Goal: Task Accomplishment & Management: Complete application form

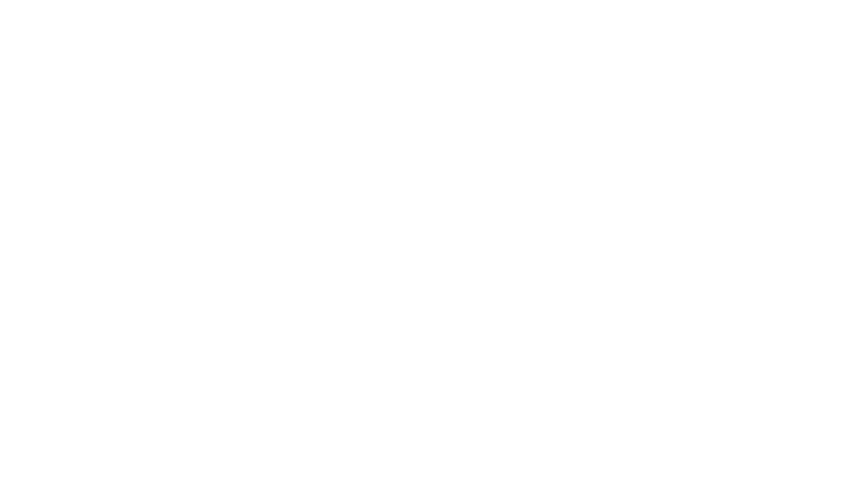
type input "EAIaIQobChMI07TA48aXkAMVJnF_AB3bByRaEAMYAyAAEgJkDPD_BwE"
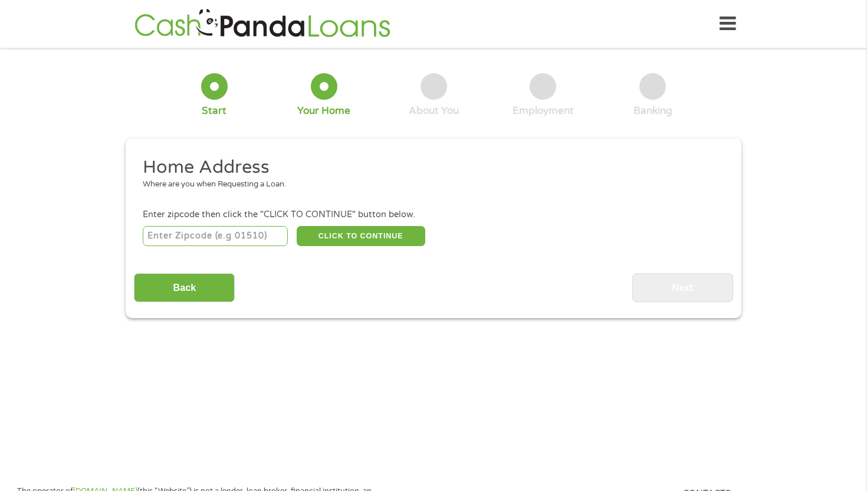
click at [185, 236] on input "number" at bounding box center [216, 236] width 146 height 20
type input "29640"
click at [324, 239] on button "CLICK TO CONTINUE" at bounding box center [361, 236] width 129 height 20
type input "29640"
type input "[PERSON_NAME]"
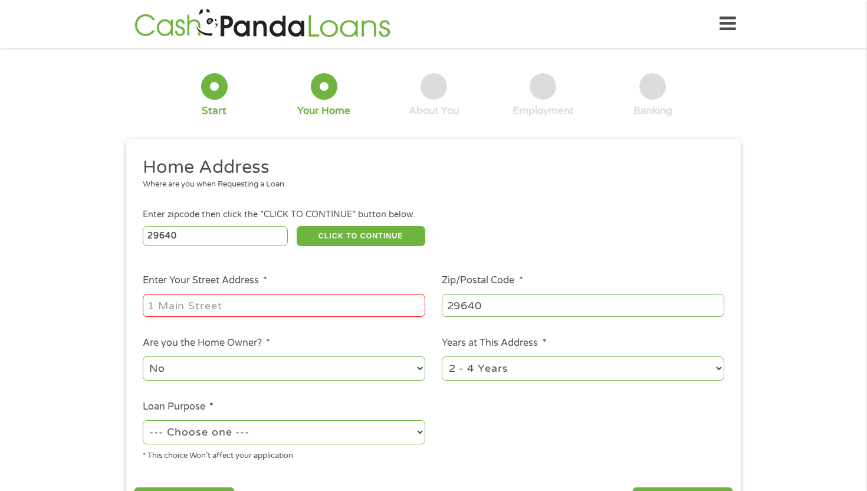
click at [197, 305] on input "Enter Your Street Address *" at bounding box center [284, 305] width 283 height 22
type input "109 Buckshot Dr"
click at [329, 437] on select "--- Choose one --- Pay Bills Debt Consolidation Home Improvement Major Purchase…" at bounding box center [284, 432] width 283 height 24
select select "shorttermcash"
click at [143, 421] on select "--- Choose one --- Pay Bills Debt Consolidation Home Improvement Major Purchase…" at bounding box center [284, 432] width 283 height 24
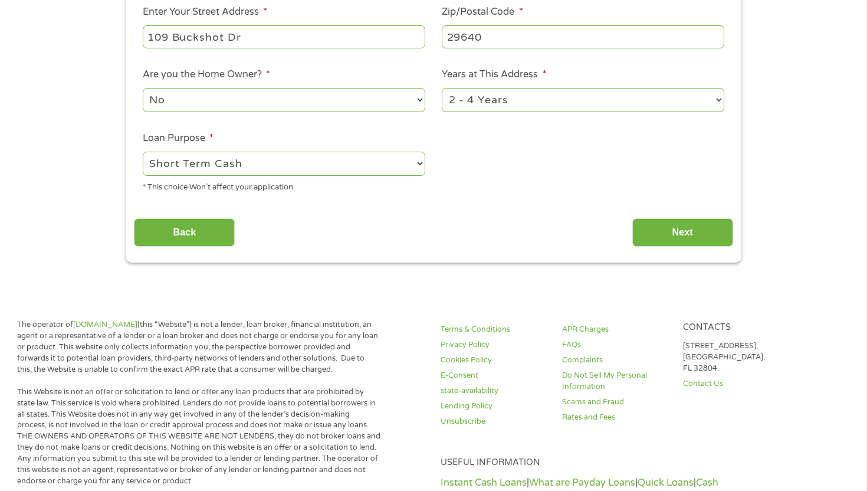
scroll to position [274, 0]
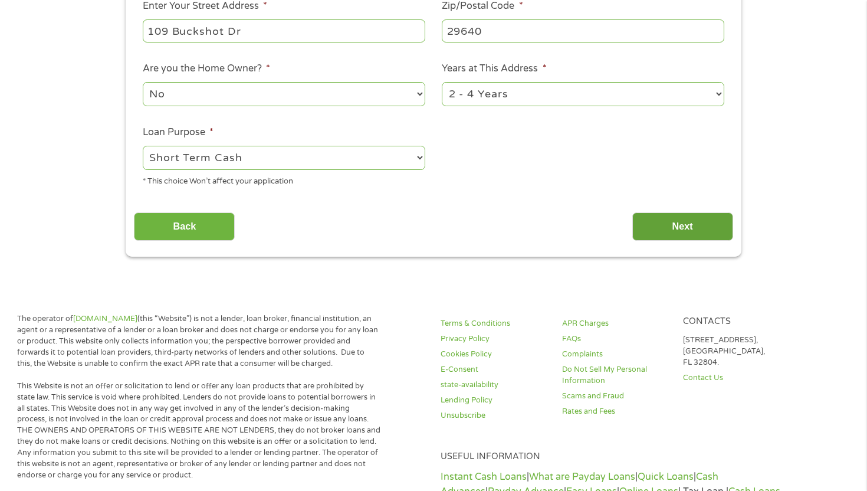
click at [678, 217] on input "Next" at bounding box center [682, 226] width 101 height 29
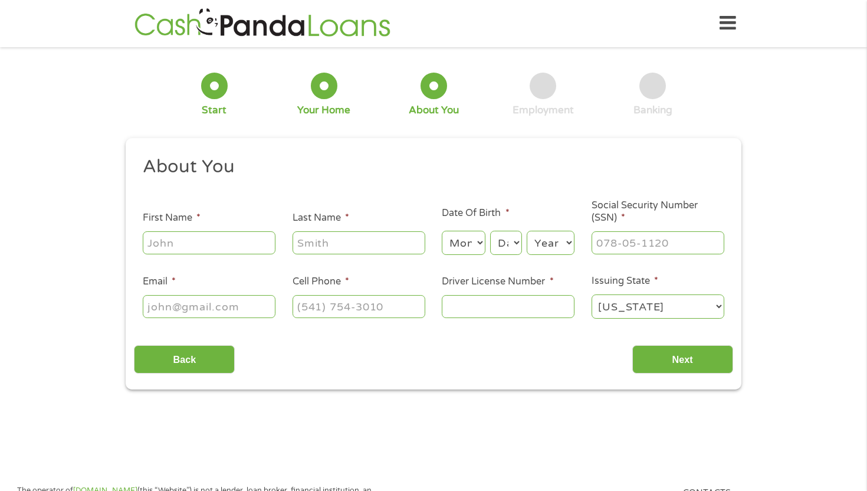
scroll to position [0, 0]
click at [185, 241] on input "First Name *" at bounding box center [209, 243] width 133 height 22
type input "[PERSON_NAME]"
type input "[EMAIL_ADDRESS][DOMAIN_NAME]"
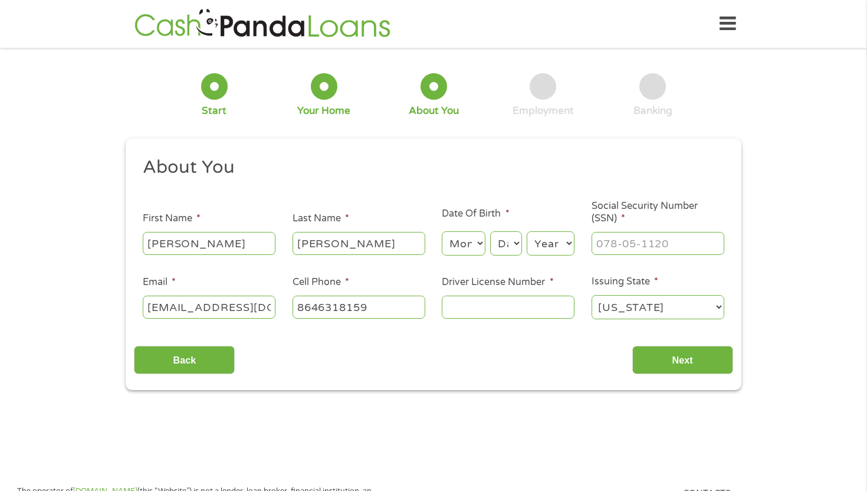
type input "[PHONE_NUMBER]"
click at [455, 241] on select "Month 1 2 3 4 5 6 7 8 9 10 11 12" at bounding box center [463, 243] width 43 height 24
select select "5"
click at [442, 232] on select "Month 1 2 3 4 5 6 7 8 9 10 11 12" at bounding box center [463, 243] width 43 height 24
click at [507, 245] on select "Day 1 2 3 4 5 6 7 8 9 10 11 12 13 14 15 16 17 18 19 20 21 22 23 24 25 26 27 28 …" at bounding box center [506, 243] width 32 height 24
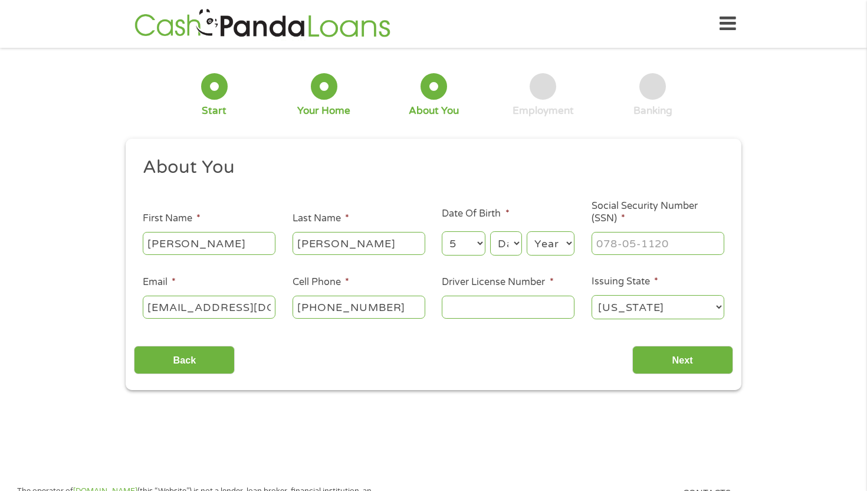
select select "31"
click at [490, 232] on select "Day 1 2 3 4 5 6 7 8 9 10 11 12 13 14 15 16 17 18 19 20 21 22 23 24 25 26 27 28 …" at bounding box center [506, 243] width 32 height 24
click at [543, 250] on select "Year [DATE] 2006 2005 2004 2003 2002 2001 2000 1999 1998 1997 1996 1995 1994 19…" at bounding box center [551, 243] width 48 height 24
select select "1994"
click at [527, 232] on select "Year [DATE] 2006 2005 2004 2003 2002 2001 2000 1999 1998 1997 1996 1995 1994 19…" at bounding box center [551, 243] width 48 height 24
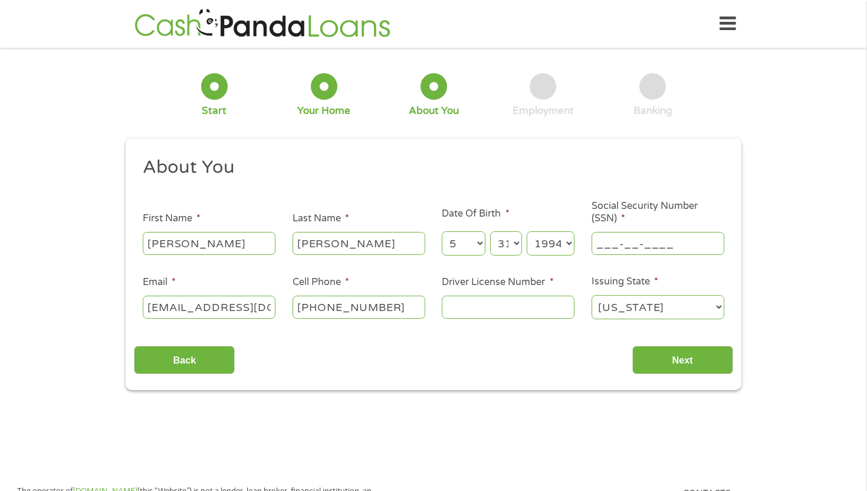
click at [623, 251] on input "___-__-____" at bounding box center [658, 243] width 133 height 22
type input "655-26-2780"
click at [508, 306] on input "Driver License Number *" at bounding box center [508, 307] width 133 height 22
type input "102229244"
click at [652, 363] on input "Next" at bounding box center [682, 360] width 101 height 29
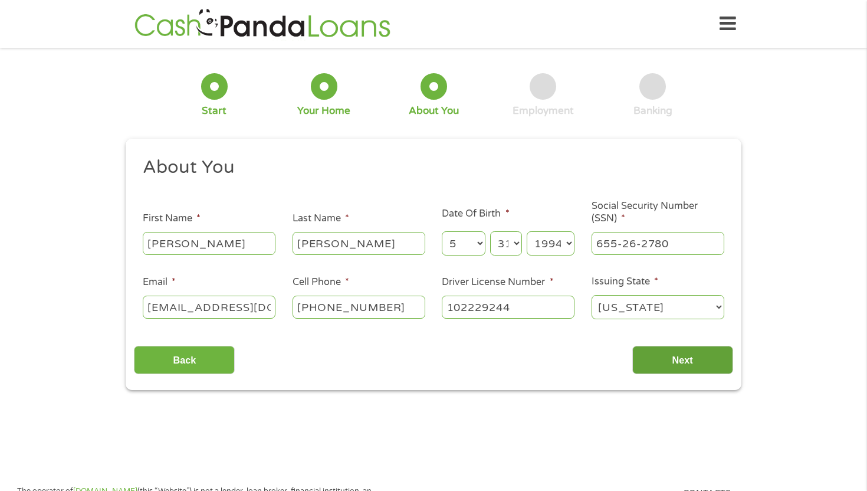
click at [673, 357] on input "Next" at bounding box center [682, 360] width 101 height 29
click at [412, 249] on input "[PERSON_NAME]" at bounding box center [359, 243] width 133 height 22
click at [420, 196] on ul "About You This field is hidden when viewing the form Title * --- Choose one ---…" at bounding box center [433, 243] width 599 height 174
click at [684, 367] on input "Next" at bounding box center [682, 360] width 101 height 29
click at [523, 352] on div "Back Next" at bounding box center [433, 355] width 599 height 37
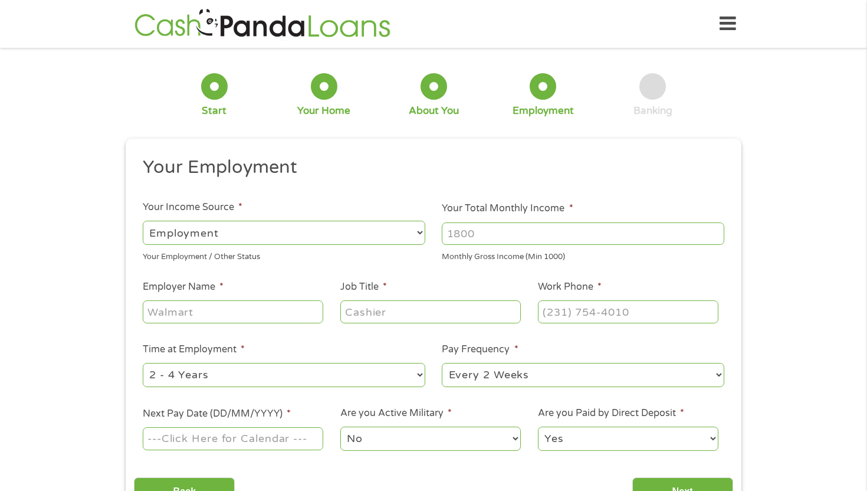
scroll to position [5, 5]
click at [481, 238] on input "Your Total Monthly Income *" at bounding box center [583, 233] width 283 height 22
type input "2300"
click at [235, 321] on input "Employer Name *" at bounding box center [233, 311] width 180 height 22
type input "reliable"
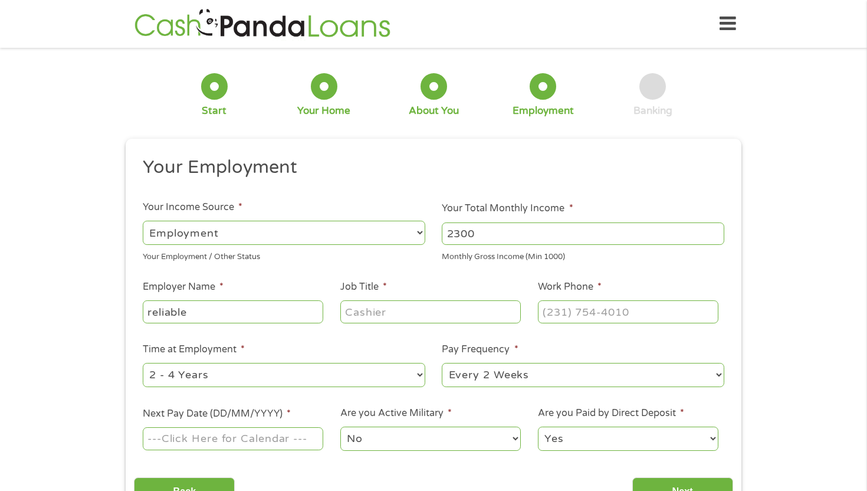
click at [375, 309] on input "Job Title *" at bounding box center [430, 311] width 180 height 22
type input "line worker"
click at [559, 314] on input "(___) ___-____" at bounding box center [628, 311] width 180 height 22
type input "[PHONE_NUMBER]"
click at [317, 379] on select "--- Choose one --- 1 Year or less 1 - 2 Years 2 - 4 Years Over 4 Years" at bounding box center [284, 375] width 283 height 24
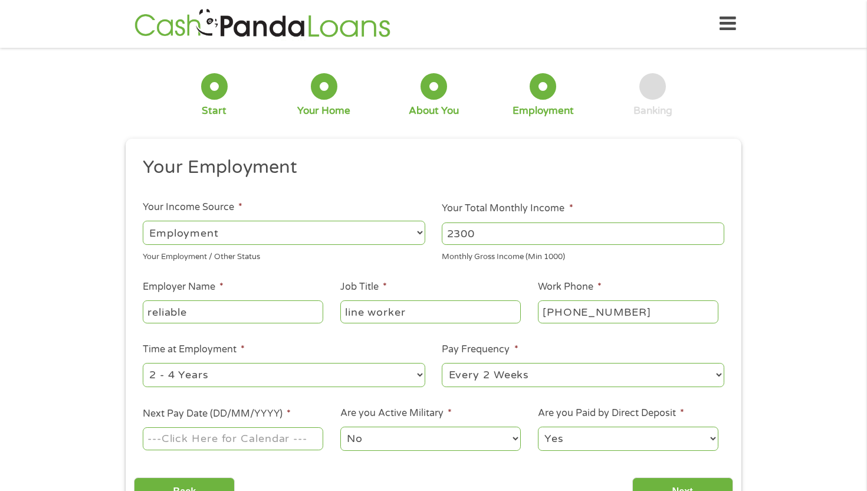
select select "12months"
click at [143, 363] on select "--- Choose one --- 1 Year or less 1 - 2 Years 2 - 4 Years Over 4 Years" at bounding box center [284, 375] width 283 height 24
click at [502, 380] on select "--- Choose one --- Every 2 Weeks Every Week Monthly Semi-Monthly" at bounding box center [583, 375] width 283 height 24
select select "weekly"
click at [442, 363] on select "--- Choose one --- Every 2 Weeks Every Week Monthly Semi-Monthly" at bounding box center [583, 375] width 283 height 24
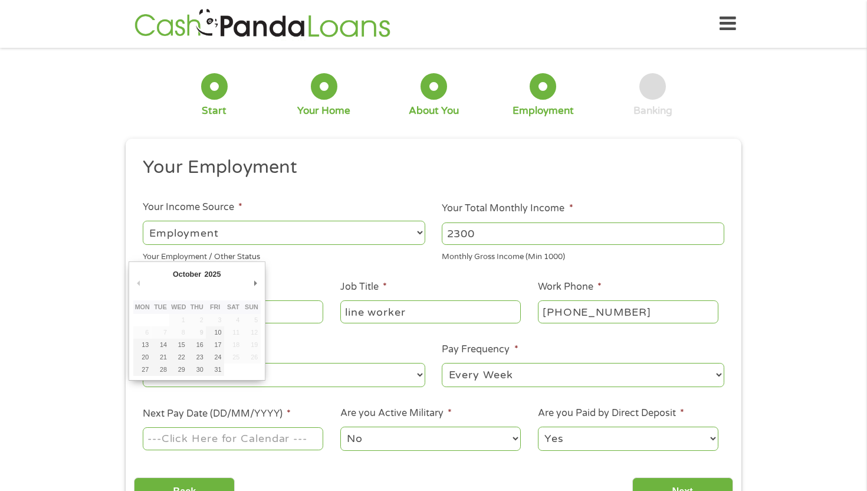
click at [253, 445] on input "Next Pay Date (DD/MM/YYYY) *" at bounding box center [233, 438] width 180 height 22
click at [257, 434] on input "[DATE]" at bounding box center [233, 438] width 180 height 22
type input "[DATE]"
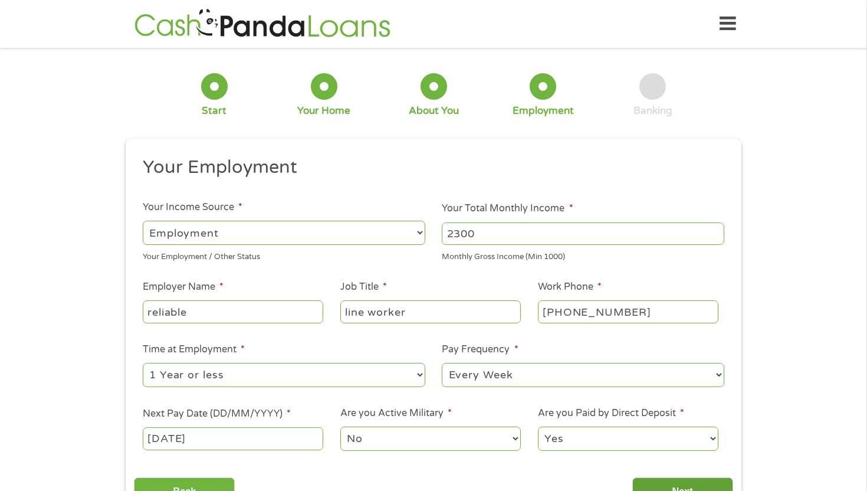
click at [657, 488] on input "Next" at bounding box center [682, 491] width 101 height 29
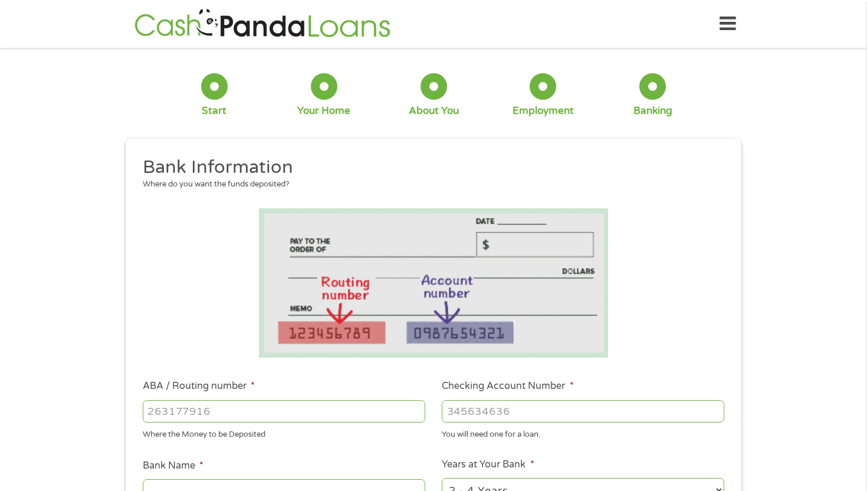
click at [287, 411] on input "ABA / Routing number *" at bounding box center [284, 411] width 283 height 22
type input "053207766"
type input "[PERSON_NAME] FARGO BANK"
type input "053207766"
click at [452, 411] on input "Checking Account Number *" at bounding box center [583, 411] width 283 height 22
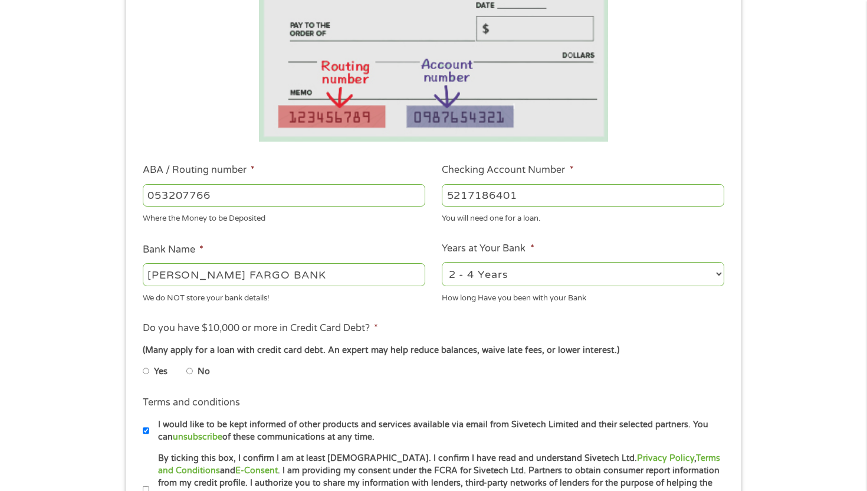
scroll to position [251, 0]
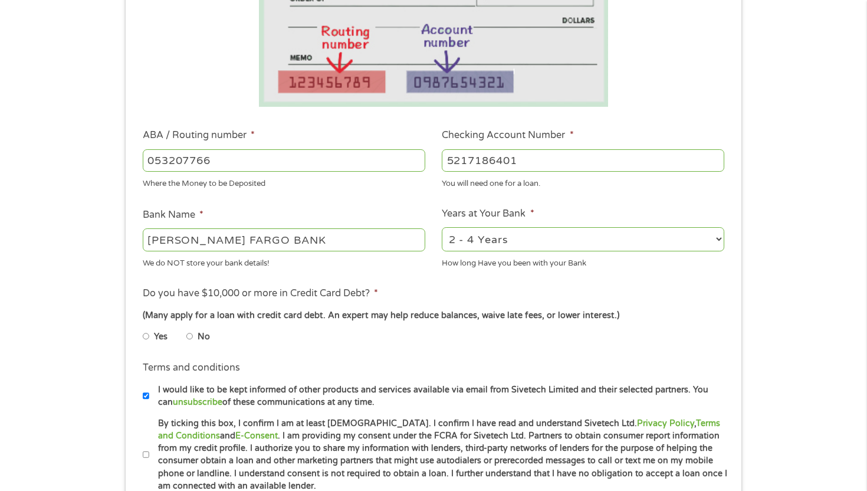
type input "5217186401"
click at [193, 339] on li "No" at bounding box center [207, 336] width 42 height 23
click at [188, 338] on input "No" at bounding box center [189, 336] width 7 height 19
radio input "true"
click at [147, 456] on input "By ticking this box, I confirm I am at least [DEMOGRAPHIC_DATA]. I confirm I ha…" at bounding box center [146, 454] width 7 height 19
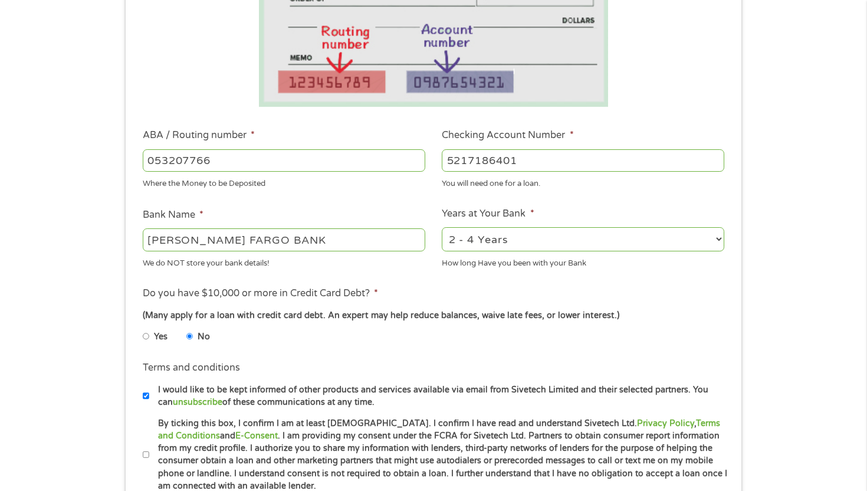
checkbox input "true"
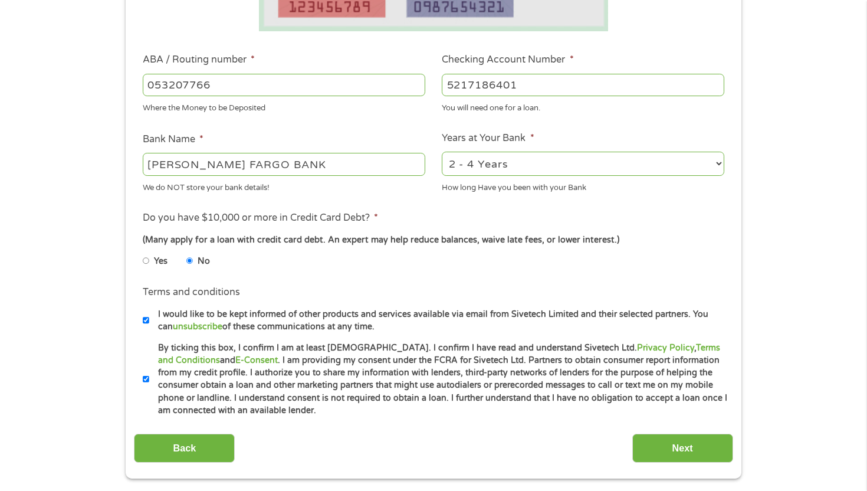
scroll to position [491, 0]
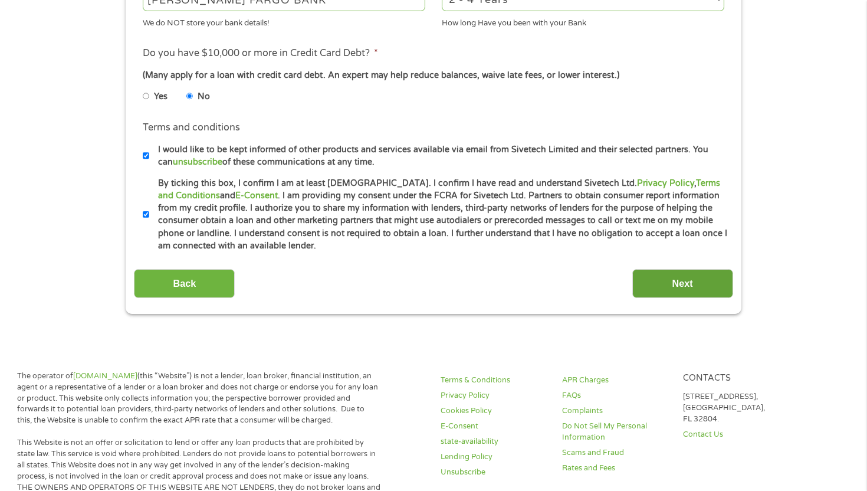
click at [658, 281] on input "Next" at bounding box center [682, 283] width 101 height 29
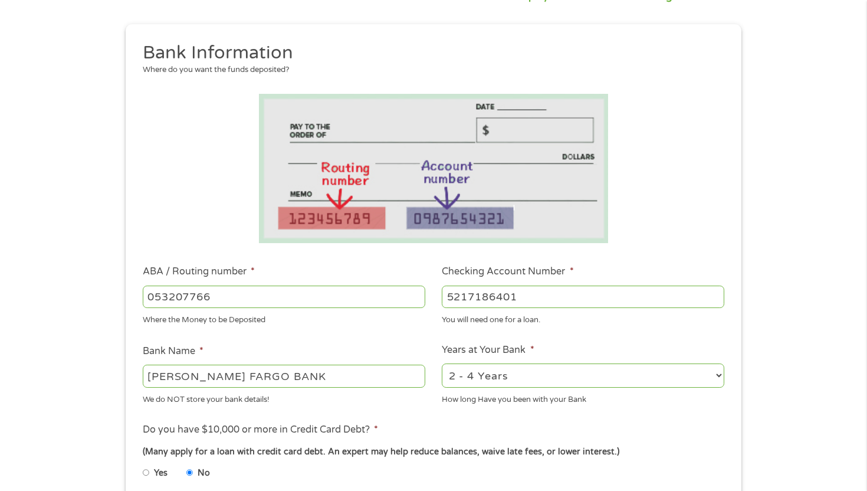
scroll to position [488, 0]
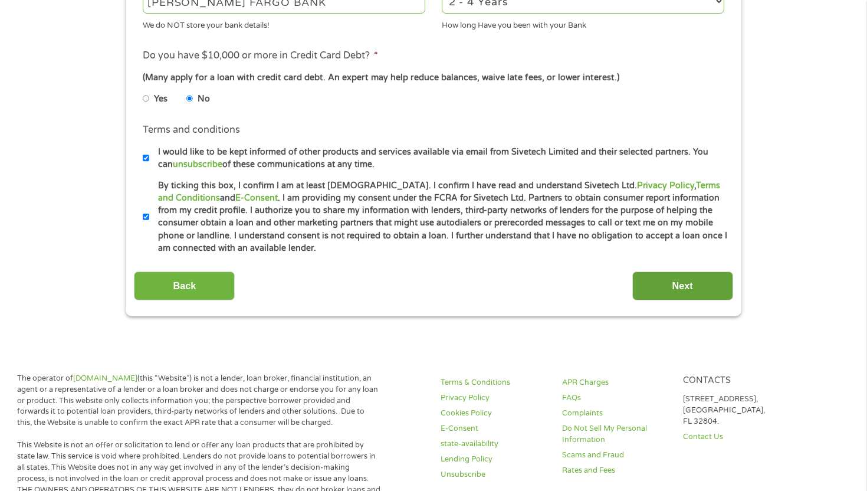
click at [662, 285] on input "Next" at bounding box center [682, 285] width 101 height 29
click at [667, 277] on input "Next" at bounding box center [682, 285] width 101 height 29
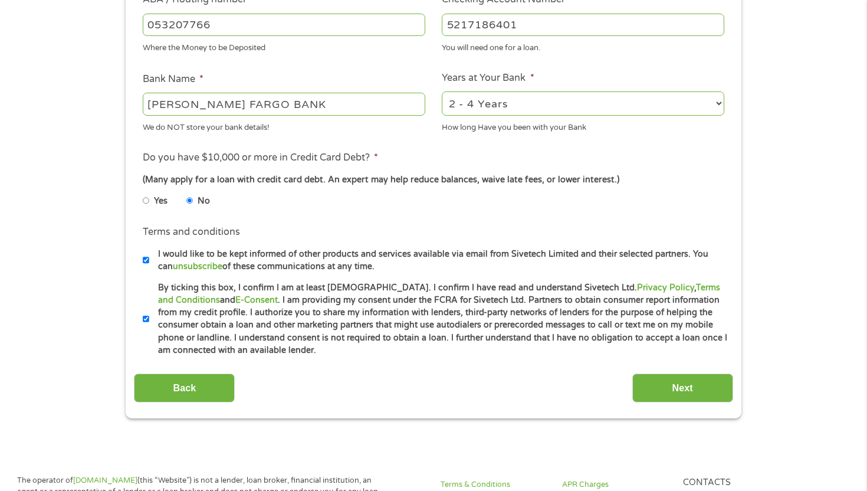
scroll to position [441, 0]
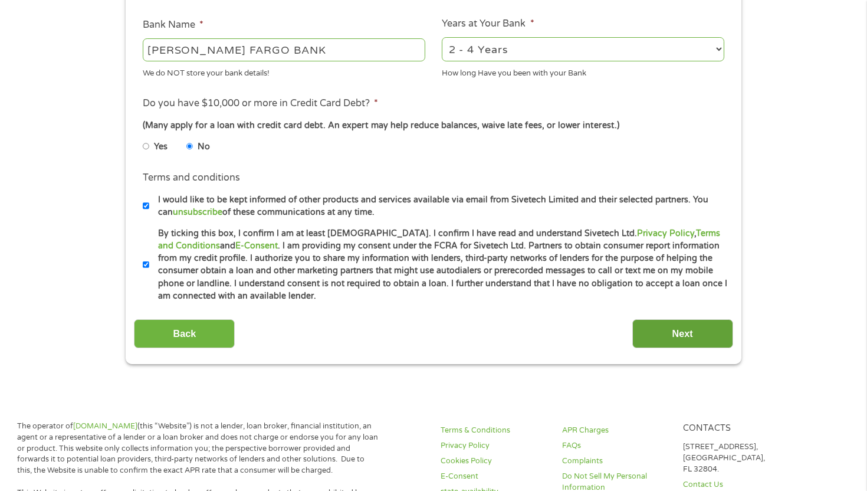
click at [694, 327] on input "Next" at bounding box center [682, 333] width 101 height 29
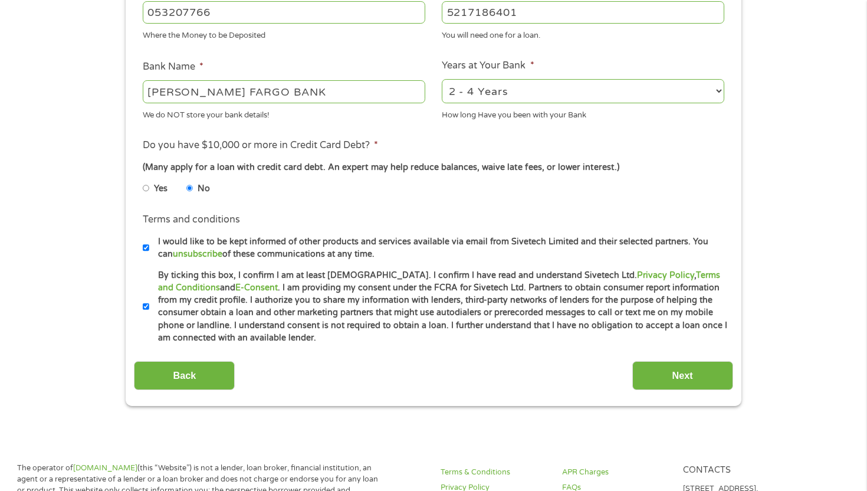
scroll to position [393, 0]
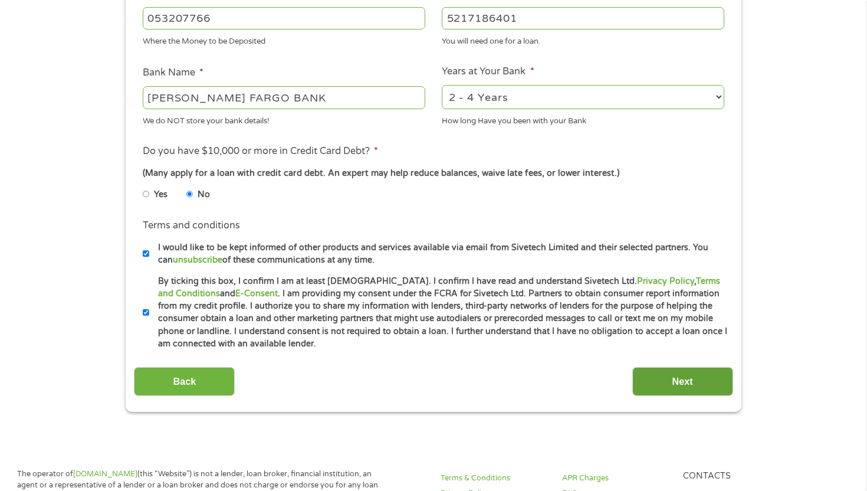
click at [695, 379] on input "Next" at bounding box center [682, 381] width 101 height 29
click at [697, 379] on input "Next" at bounding box center [682, 381] width 101 height 29
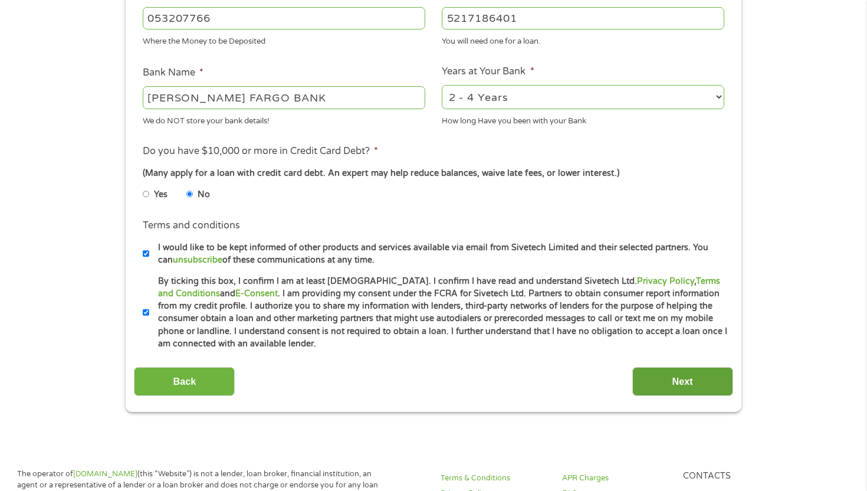
click at [697, 379] on input "Next" at bounding box center [682, 381] width 101 height 29
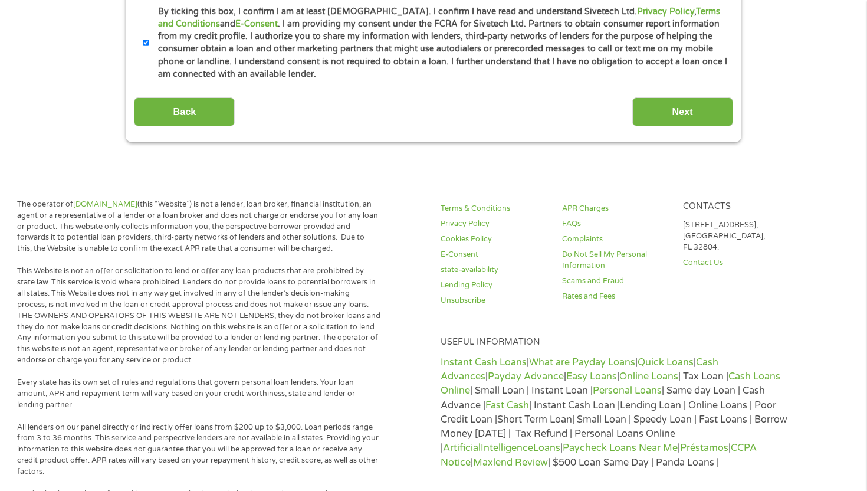
scroll to position [535, 0]
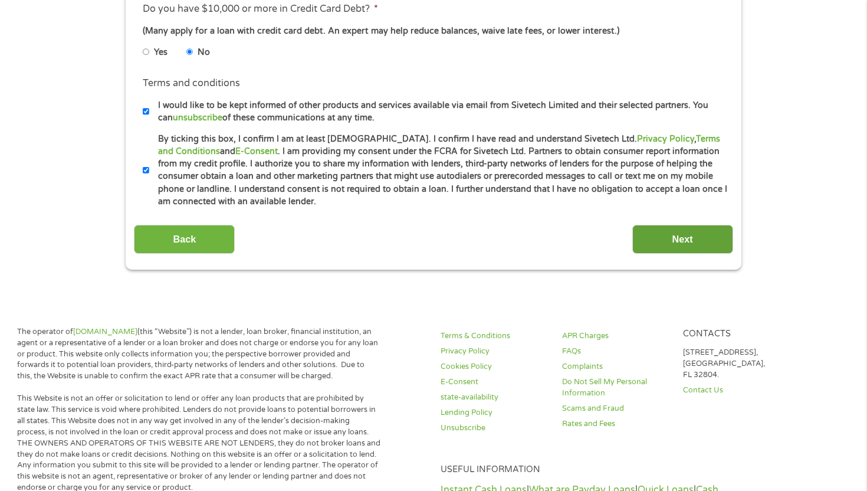
click at [661, 245] on input "Next" at bounding box center [682, 239] width 101 height 29
click at [661, 243] on input "Next" at bounding box center [682, 239] width 101 height 29
click at [661, 244] on input "Next" at bounding box center [682, 239] width 101 height 29
click at [661, 242] on input "Next" at bounding box center [682, 239] width 101 height 29
drag, startPoint x: 661, startPoint y: 241, endPoint x: 661, endPoint y: 232, distance: 8.3
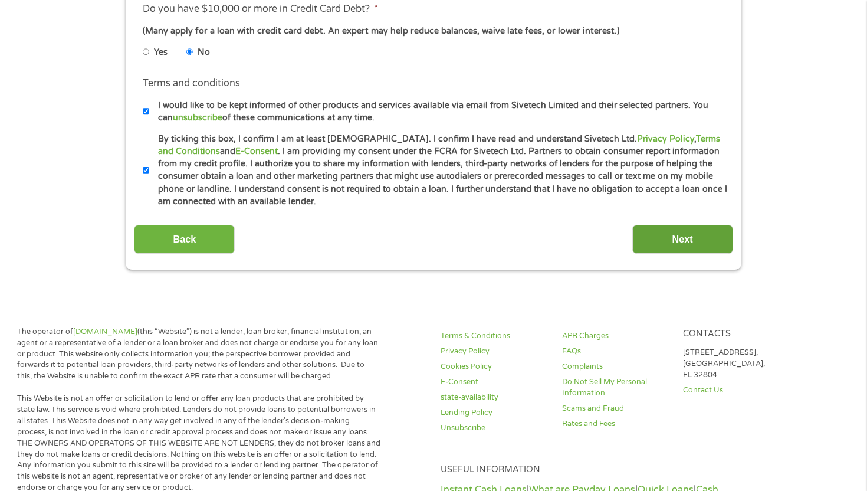
click at [661, 241] on input "Next" at bounding box center [682, 239] width 101 height 29
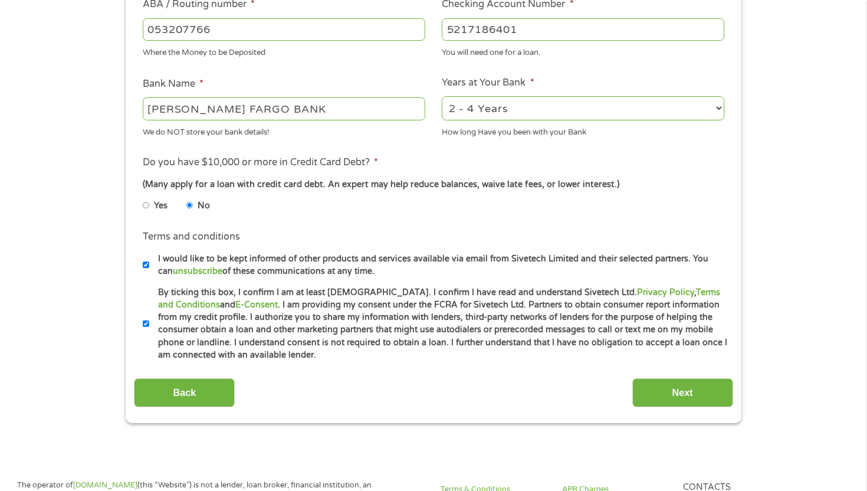
scroll to position [386, 0]
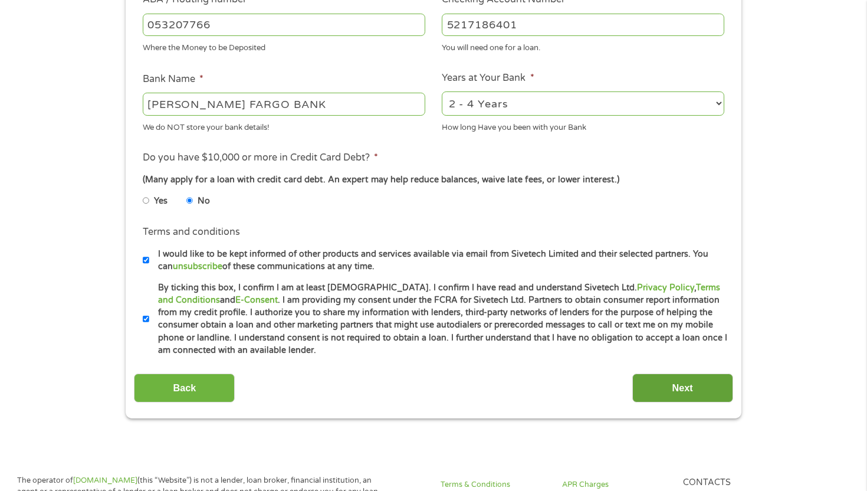
click at [656, 390] on input "Next" at bounding box center [682, 387] width 101 height 29
click at [674, 387] on input "Next" at bounding box center [682, 387] width 101 height 29
click at [674, 386] on input "Next" at bounding box center [682, 387] width 101 height 29
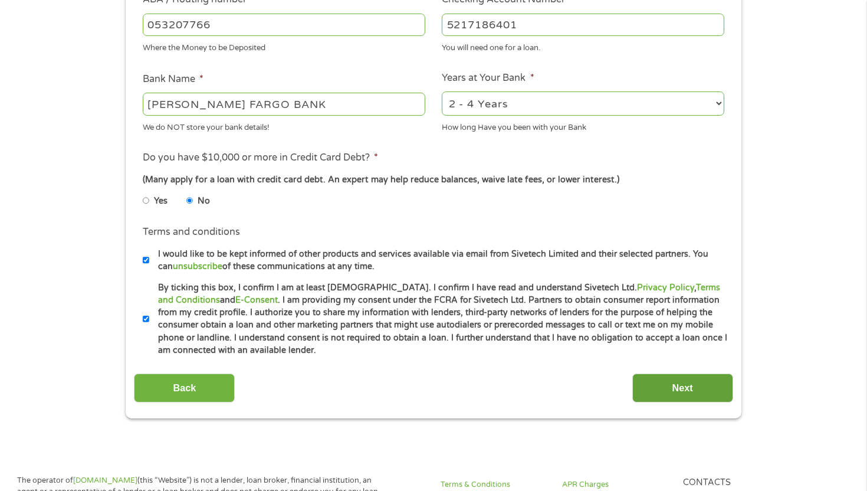
click at [674, 386] on input "Next" at bounding box center [682, 387] width 101 height 29
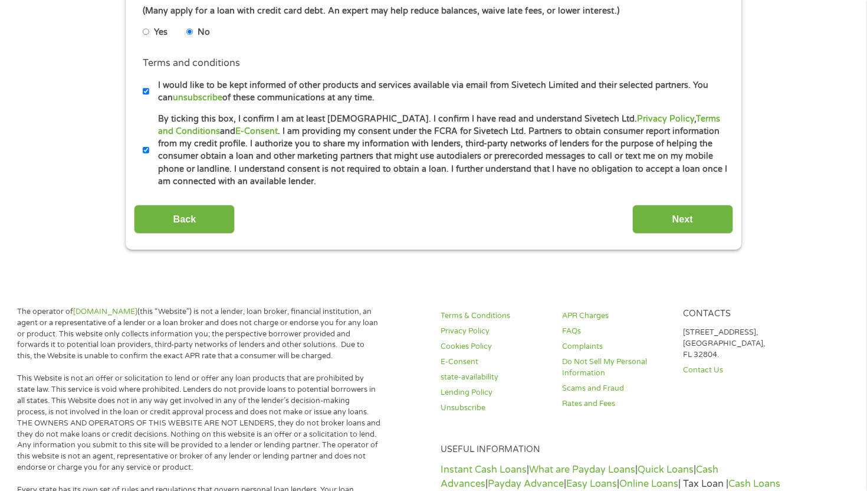
scroll to position [0, 0]
